Goal: Information Seeking & Learning: Learn about a topic

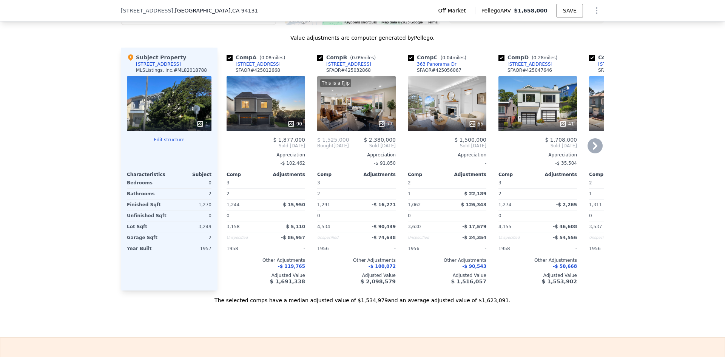
scroll to position [639, 0]
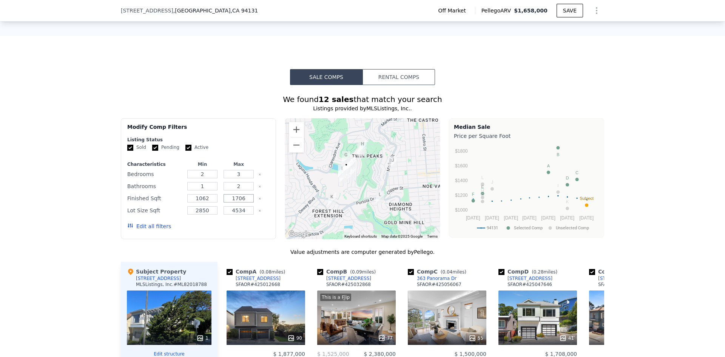
drag, startPoint x: 244, startPoint y: 204, endPoint x: 230, endPoint y: 203, distance: 14.4
click at [230, 202] on input "1706" at bounding box center [239, 198] width 30 height 8
type input "2000"
click at [250, 232] on button "Update Search" at bounding box center [240, 226] width 57 height 11
checkbox input "false"
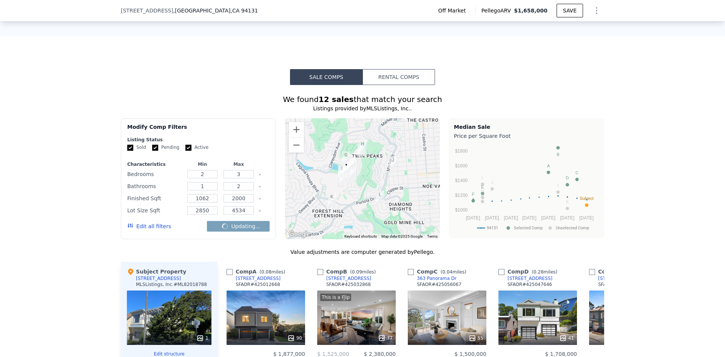
checkbox input "false"
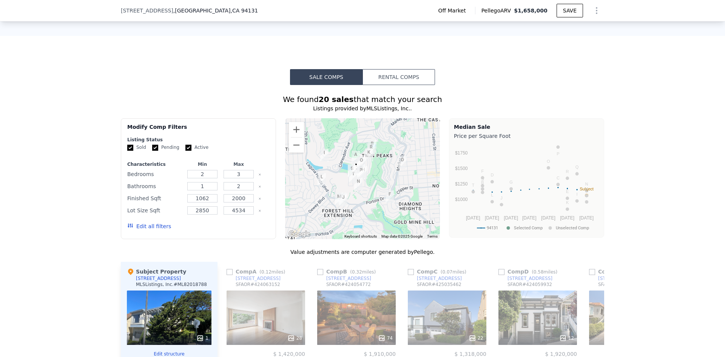
scroll to position [854, 0]
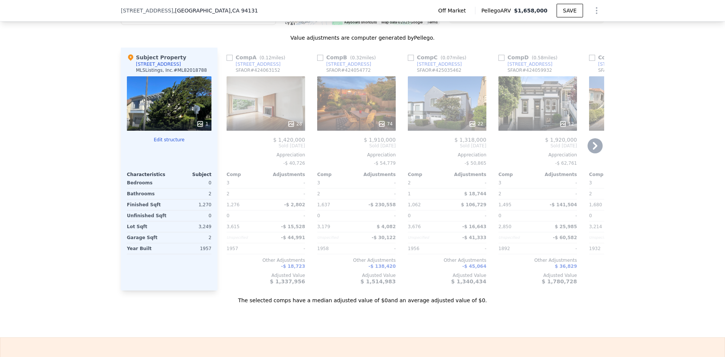
click at [592, 151] on icon at bounding box center [595, 145] width 15 height 15
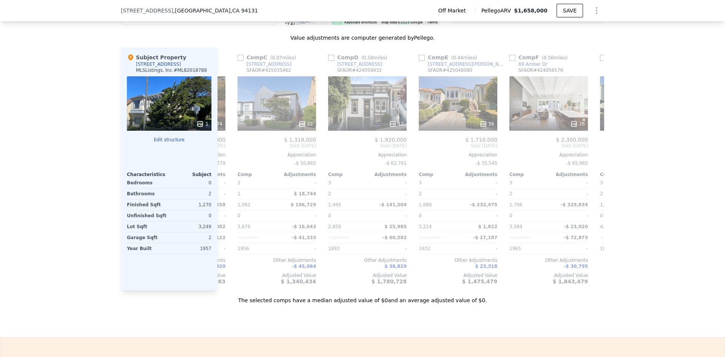
scroll to position [0, 181]
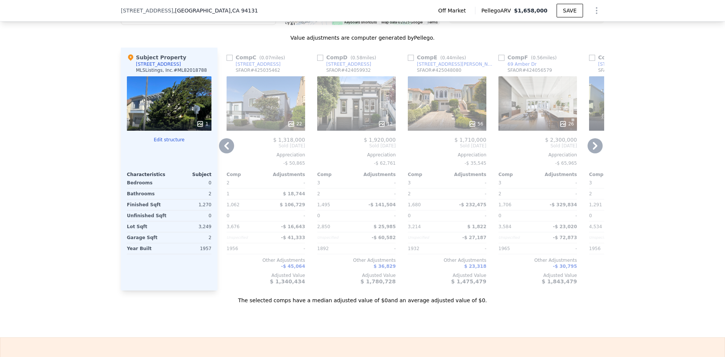
click at [598, 149] on icon at bounding box center [595, 145] width 15 height 15
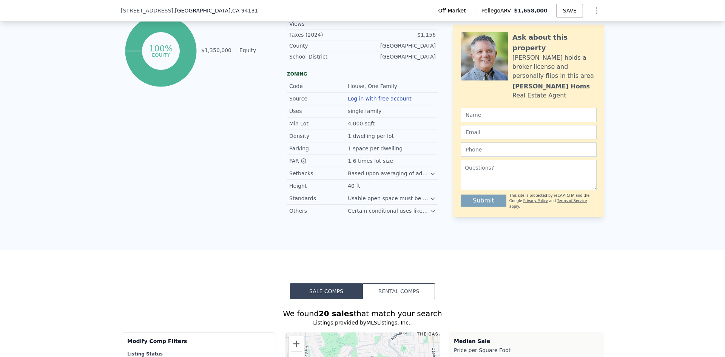
scroll to position [639, 0]
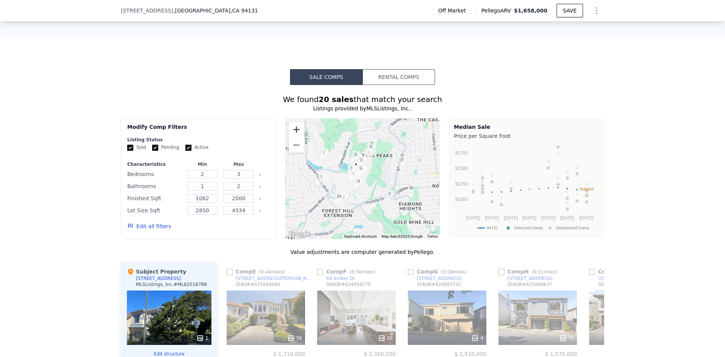
click at [291, 130] on button "Zoom in" at bounding box center [296, 129] width 15 height 15
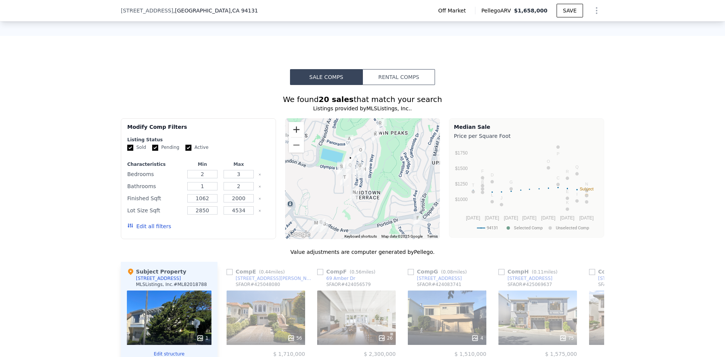
click at [291, 130] on button "Zoom in" at bounding box center [296, 129] width 15 height 15
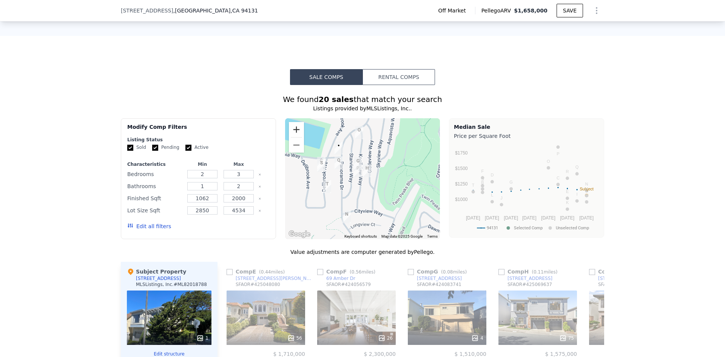
click at [290, 133] on button "Zoom in" at bounding box center [296, 129] width 15 height 15
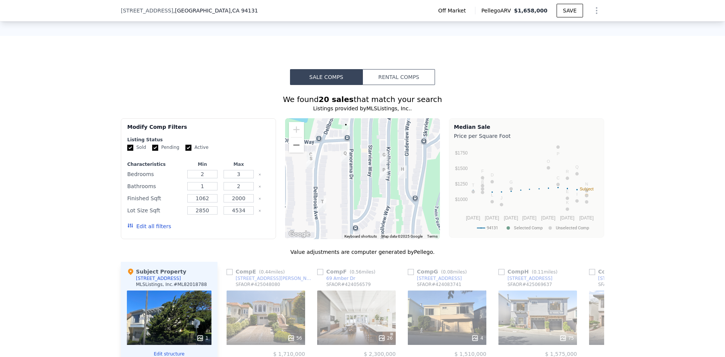
drag, startPoint x: 329, startPoint y: 216, endPoint x: 362, endPoint y: 220, distance: 32.7
click at [362, 220] on div at bounding box center [362, 178] width 155 height 121
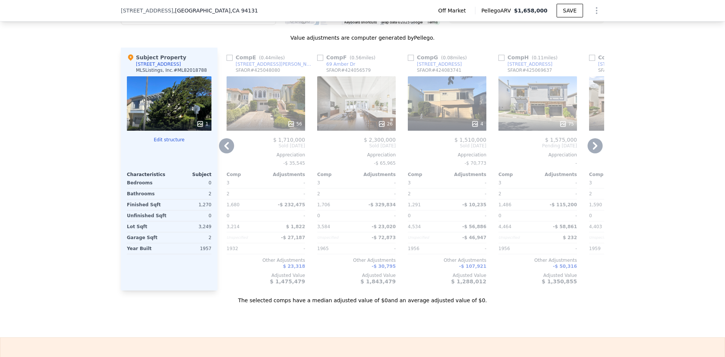
click at [590, 152] on icon at bounding box center [595, 145] width 15 height 15
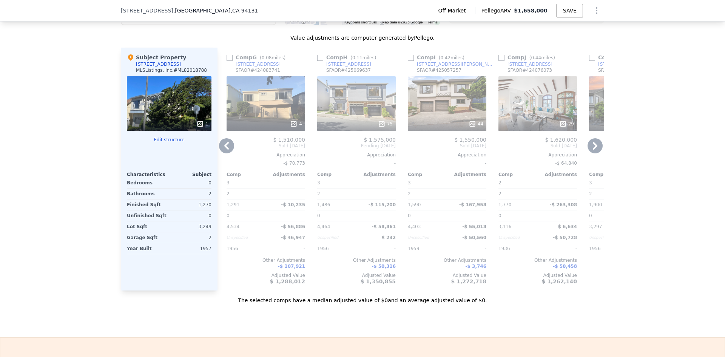
click at [593, 150] on icon at bounding box center [595, 146] width 5 height 8
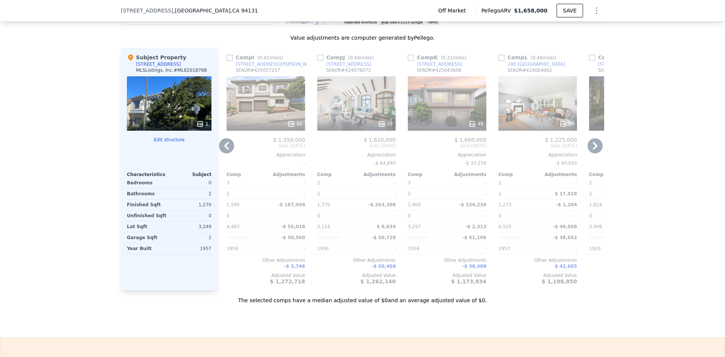
click at [593, 150] on icon at bounding box center [595, 146] width 5 height 8
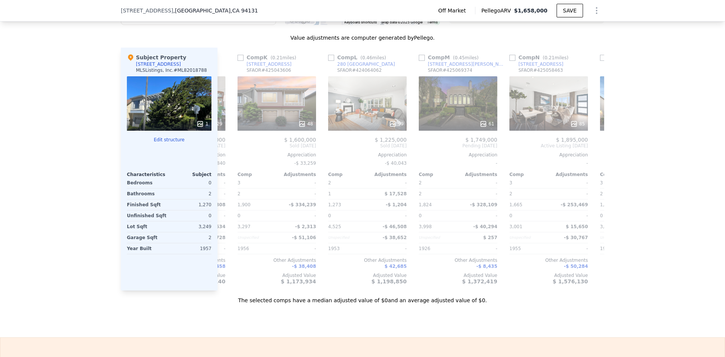
scroll to position [0, 907]
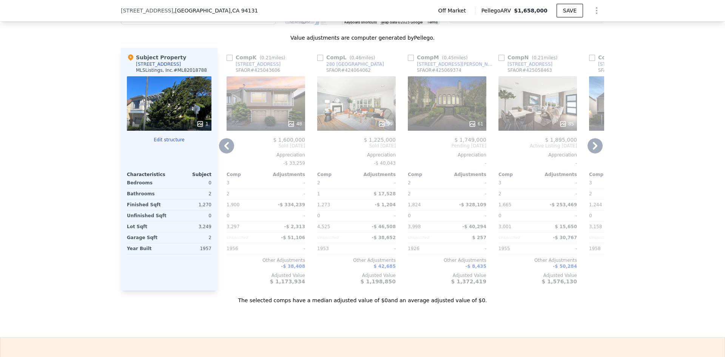
click at [591, 154] on div "Comp A ( 0.12 miles) [STREET_ADDRESS] # 424063152 28 $ 1,420,000 Sold [DATE] Ap…" at bounding box center [411, 169] width 387 height 243
click at [593, 150] on icon at bounding box center [595, 146] width 5 height 8
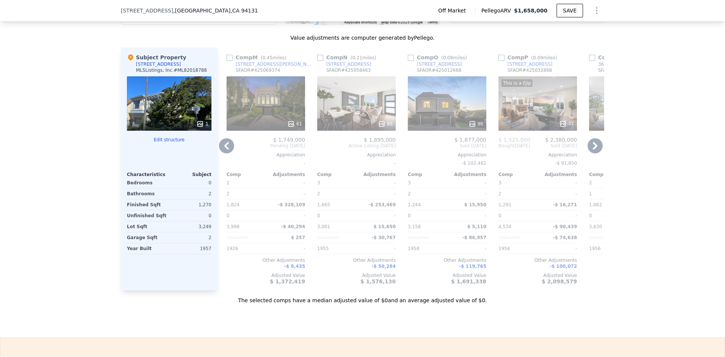
click at [593, 150] on icon at bounding box center [595, 146] width 5 height 8
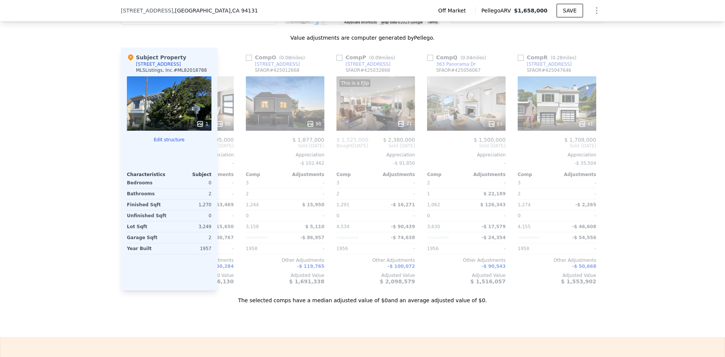
scroll to position [0, 1269]
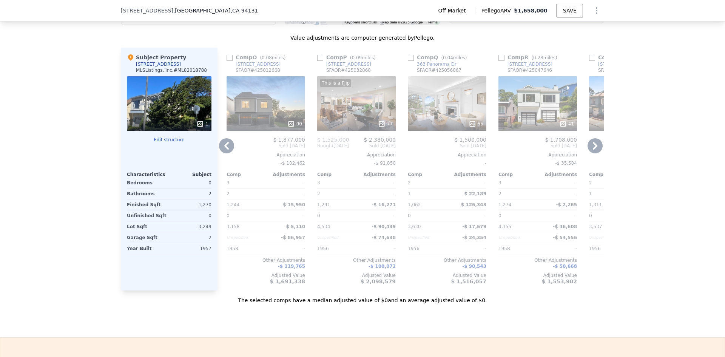
click at [590, 153] on icon at bounding box center [595, 145] width 15 height 15
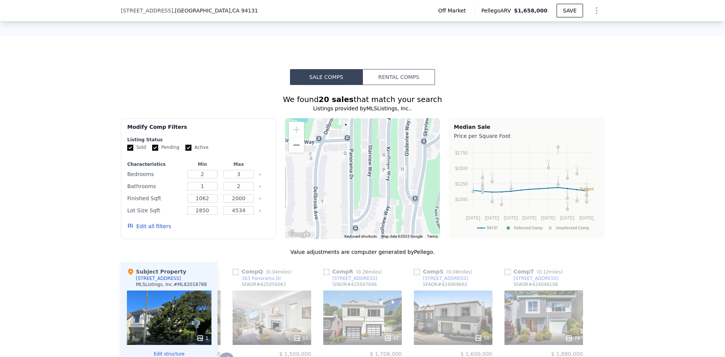
scroll to position [854, 0]
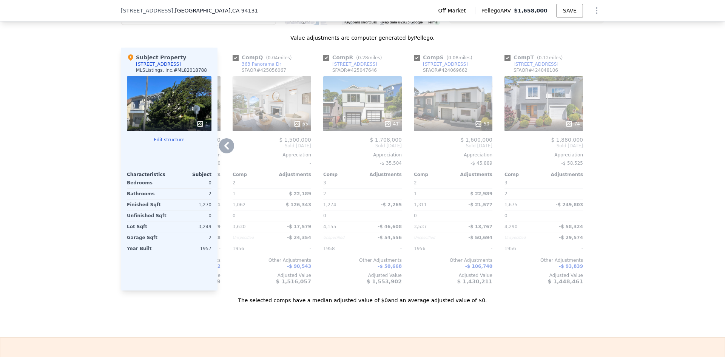
type input "1706"
checkbox input "true"
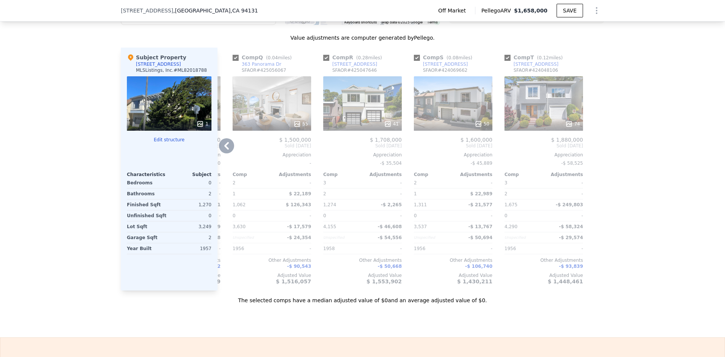
checkbox input "true"
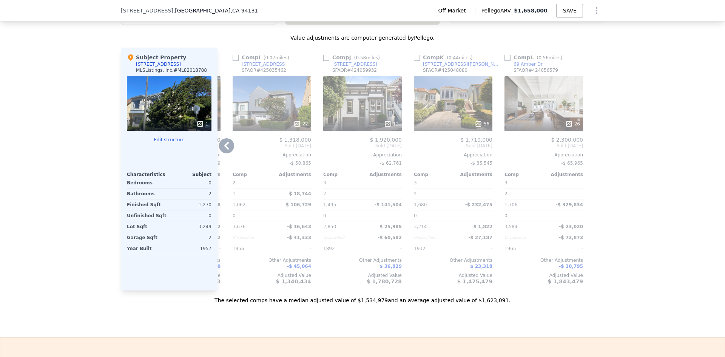
scroll to position [0, 719]
